Goal: Navigation & Orientation: Find specific page/section

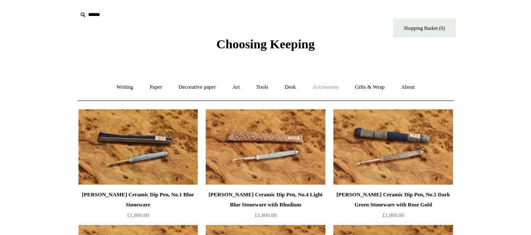
click at [313, 85] on link "Accessories +" at bounding box center [325, 87] width 41 height 22
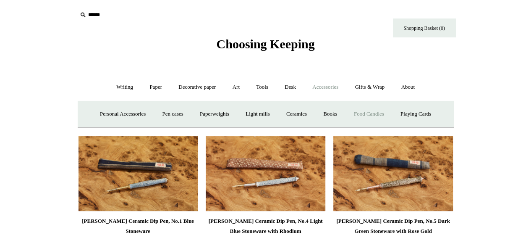
click at [363, 111] on link "Food Candles" at bounding box center [368, 114] width 45 height 22
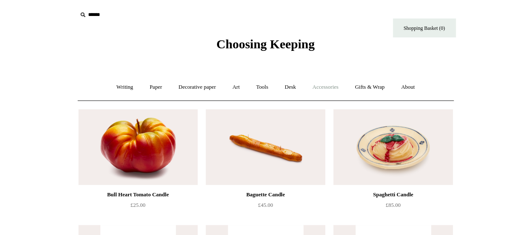
click at [321, 84] on link "Accessories +" at bounding box center [325, 87] width 41 height 22
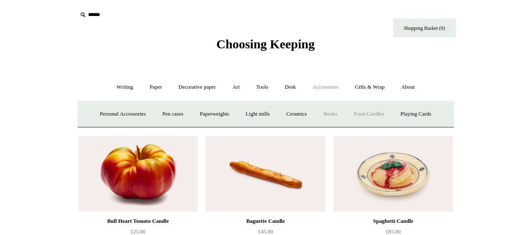
click at [337, 113] on link "Books" at bounding box center [330, 114] width 29 height 22
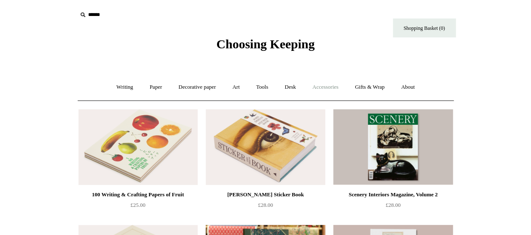
click at [314, 85] on link "Accessories +" at bounding box center [325, 87] width 41 height 22
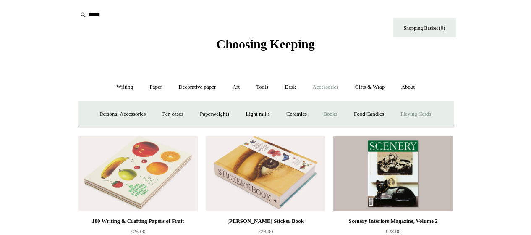
click at [410, 115] on link "Playing Cards" at bounding box center [416, 114] width 46 height 22
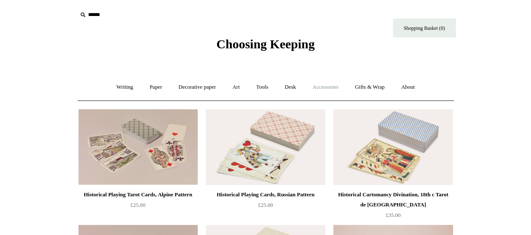
click at [310, 78] on link "Accessories +" at bounding box center [325, 87] width 41 height 22
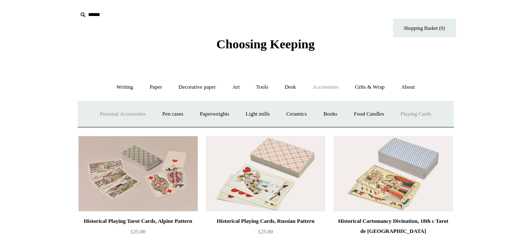
click at [106, 114] on link "Personal Accessories +" at bounding box center [122, 114] width 61 height 22
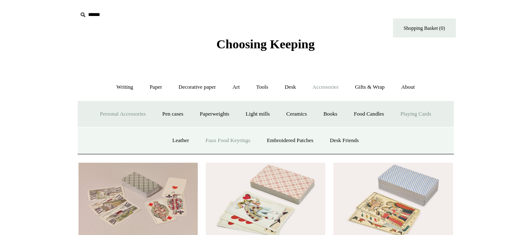
click at [236, 139] on link "Faux Food Keyrings" at bounding box center [228, 140] width 60 height 22
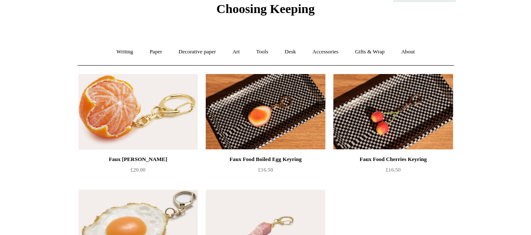
scroll to position [31, 0]
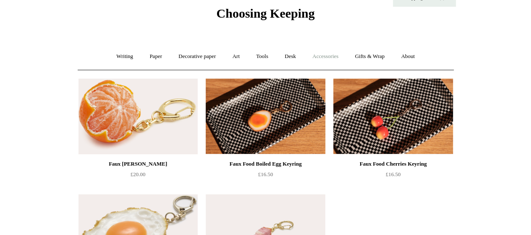
click at [310, 57] on link "Accessories +" at bounding box center [325, 56] width 41 height 22
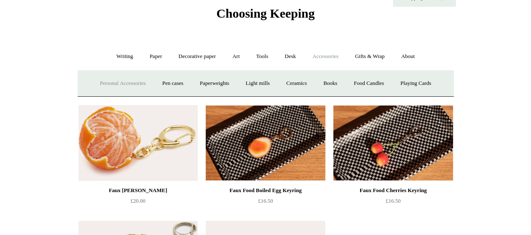
click at [118, 82] on link "Personal Accessories +" at bounding box center [122, 83] width 61 height 22
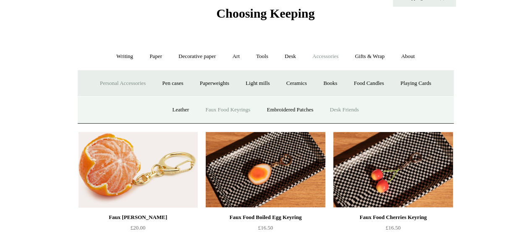
click at [343, 104] on link "Desk Friends" at bounding box center [344, 110] width 44 height 22
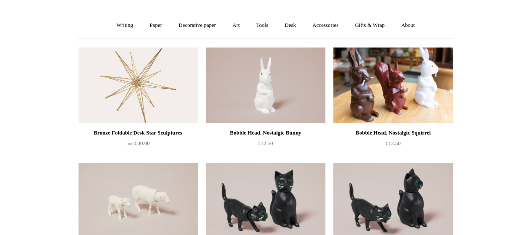
scroll to position [60, 0]
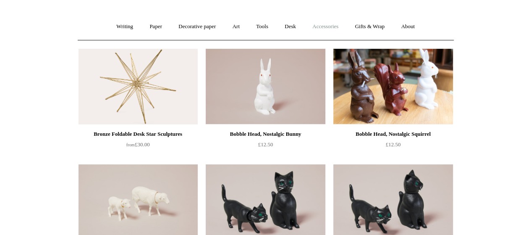
click at [323, 29] on link "Accessories +" at bounding box center [325, 27] width 41 height 22
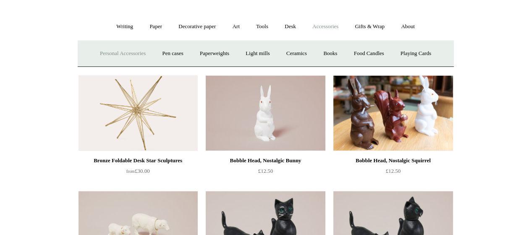
click at [129, 44] on link "Personal Accessories +" at bounding box center [122, 53] width 61 height 22
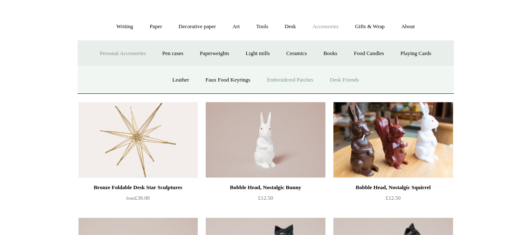
click at [263, 84] on link "Embroidered Patches" at bounding box center [290, 80] width 62 height 22
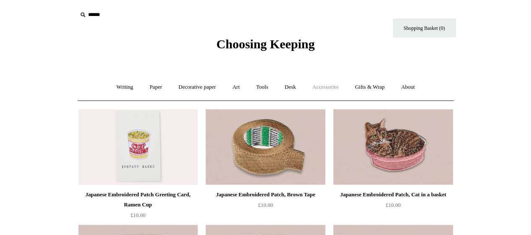
click at [311, 84] on link "Accessories +" at bounding box center [325, 87] width 41 height 22
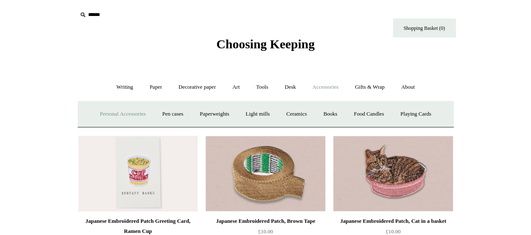
click at [112, 120] on link "Personal Accessories +" at bounding box center [122, 114] width 61 height 22
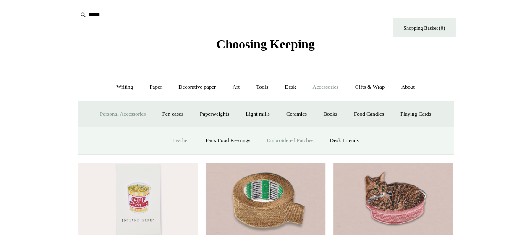
click at [168, 136] on link "Leather" at bounding box center [180, 140] width 32 height 22
